Goal: Transaction & Acquisition: Book appointment/travel/reservation

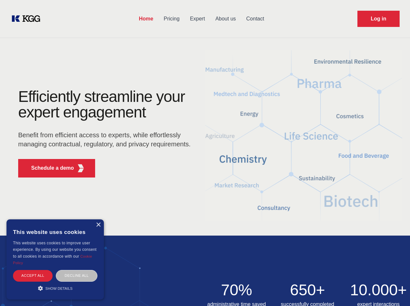
click at [205, 153] on div "Efficiently streamline your expert engagement Benefit from efficient access to …" at bounding box center [106, 136] width 197 height 94
click at [49, 168] on p "Schedule a demo" at bounding box center [52, 168] width 43 height 8
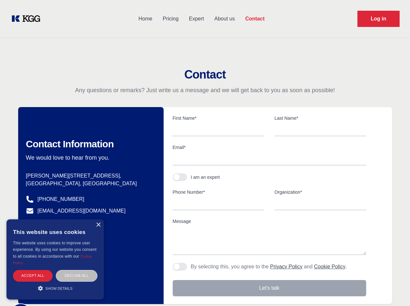
click at [98, 225] on div "× This website uses cookies This website uses cookies to improve user experienc…" at bounding box center [54, 260] width 97 height 80
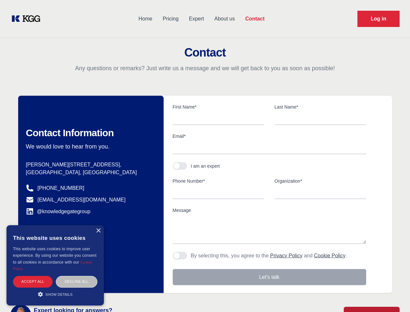
click at [33, 276] on div "Accept all" at bounding box center [33, 281] width 40 height 11
click at [77, 276] on div "Decline all" at bounding box center [77, 281] width 42 height 11
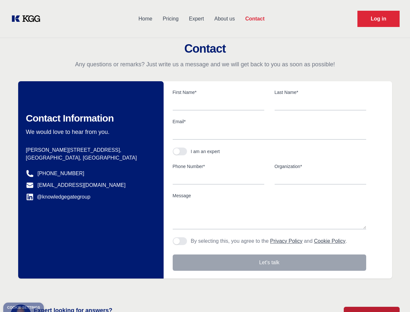
click at [55, 288] on main "Contact Any questions or remarks? Just write us a message and we will get back …" at bounding box center [205, 169] width 410 height 338
